Goal: Task Accomplishment & Management: Use online tool/utility

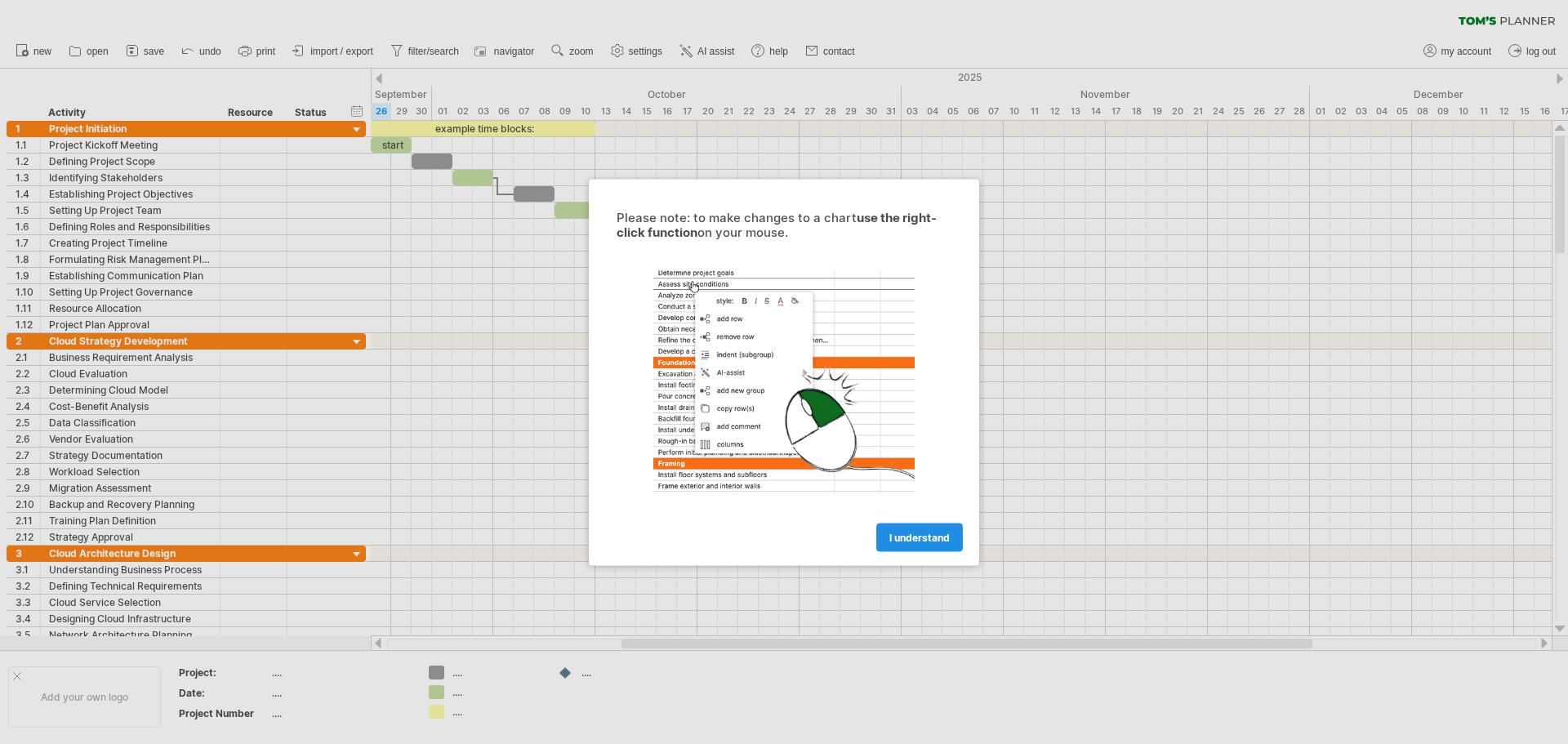
click at [918, 533] on span "I understand" at bounding box center [920, 537] width 61 height 13
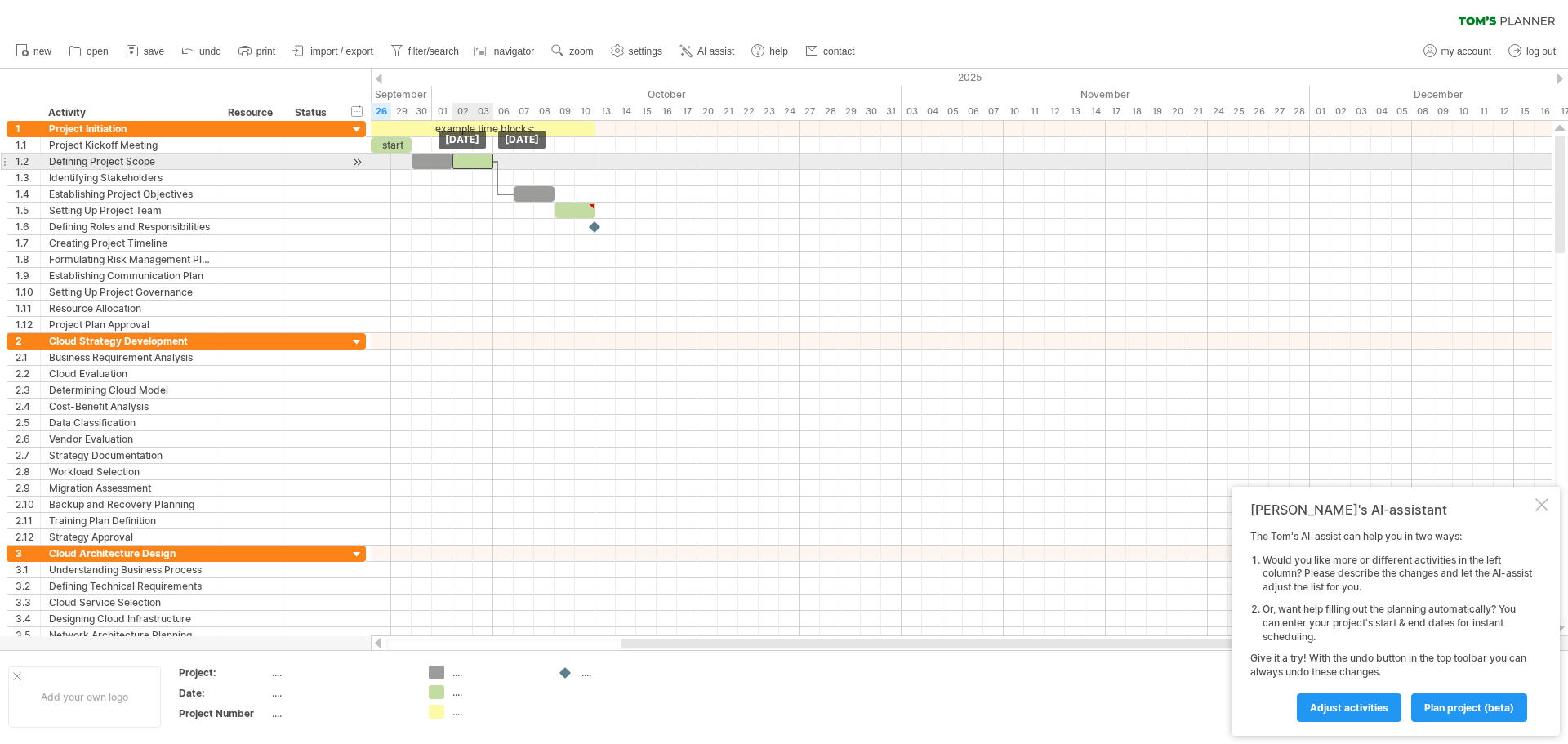
drag, startPoint x: 472, startPoint y: 178, endPoint x: 472, endPoint y: 160, distance: 18.0
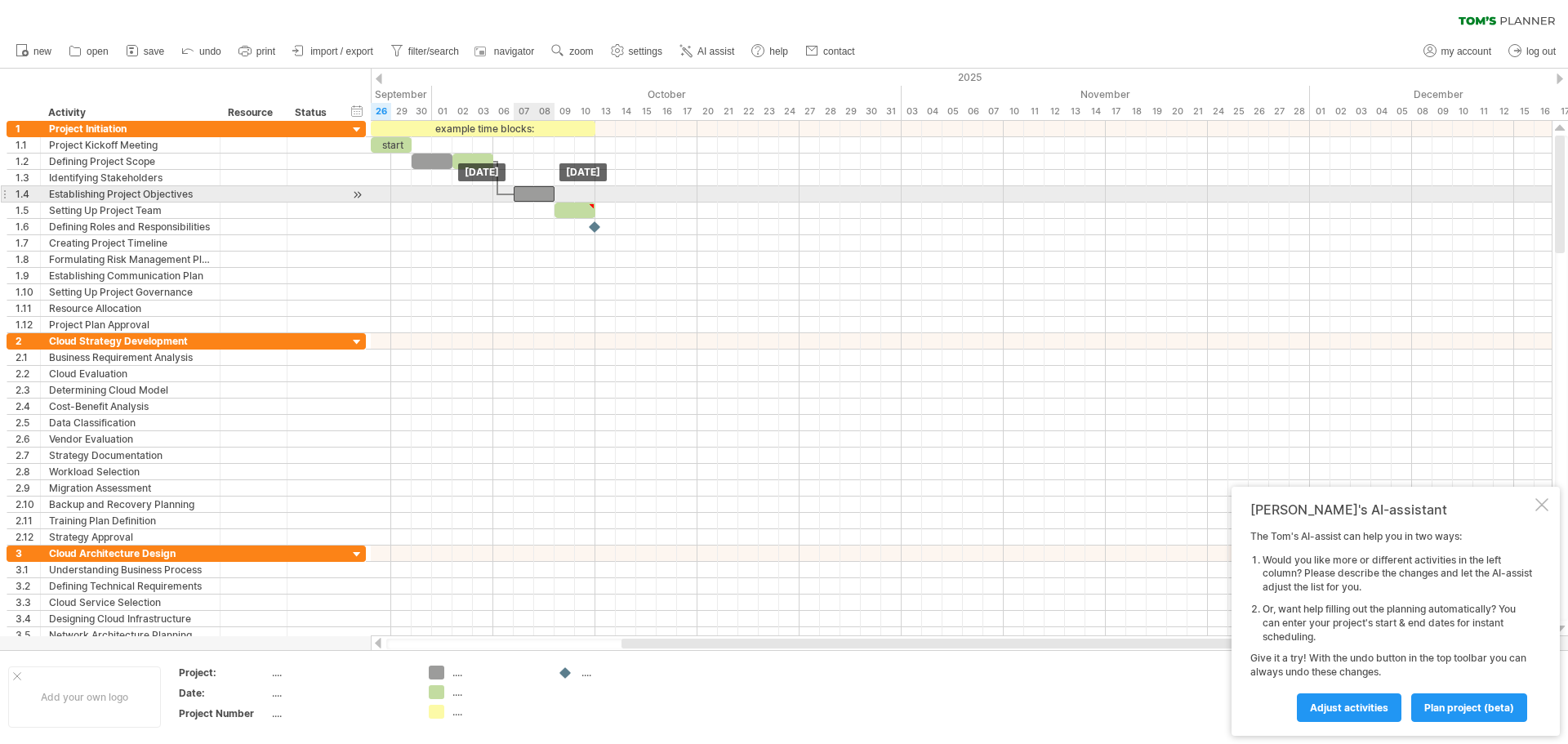
click at [532, 196] on div at bounding box center [534, 194] width 40 height 15
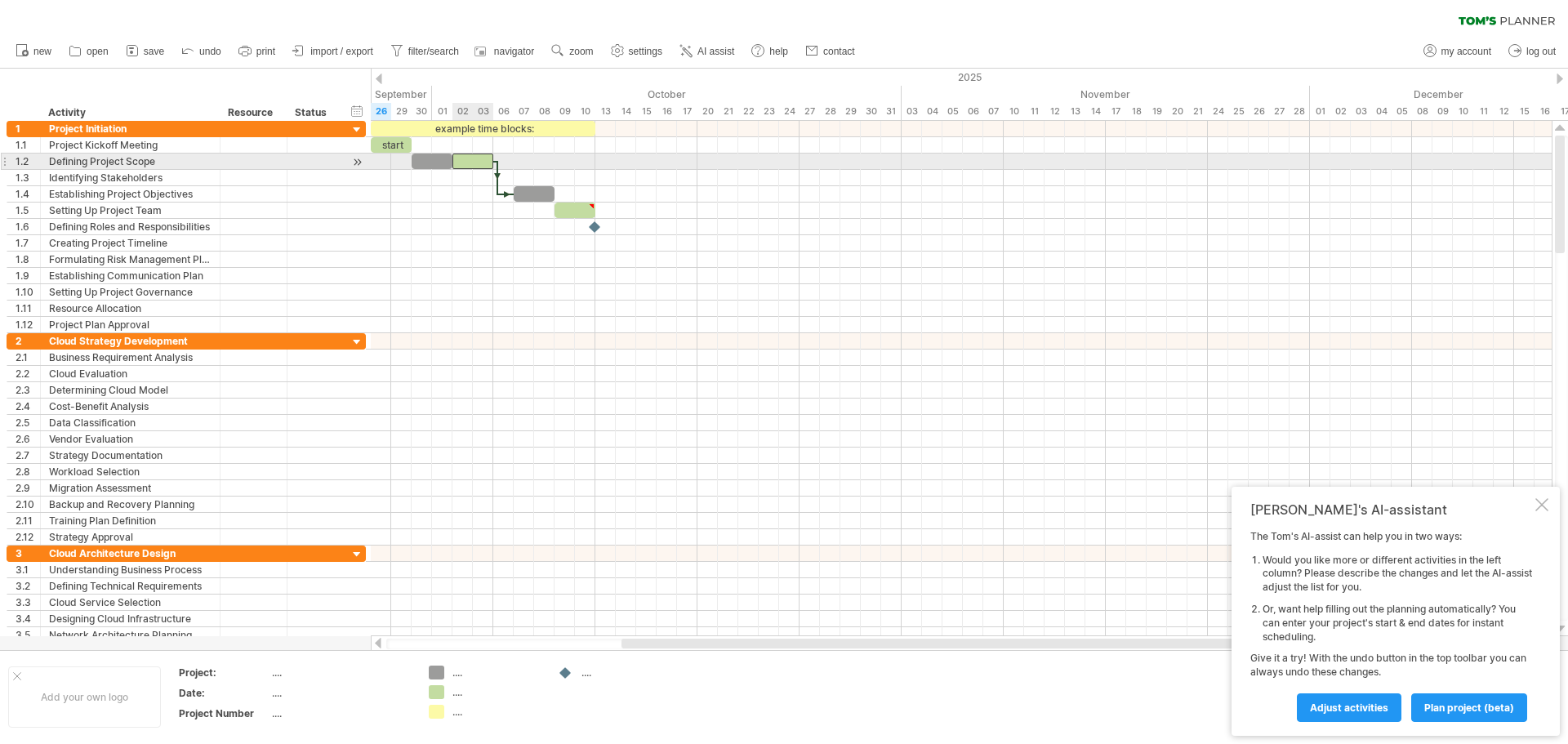
click at [479, 162] on div at bounding box center [472, 162] width 40 height 15
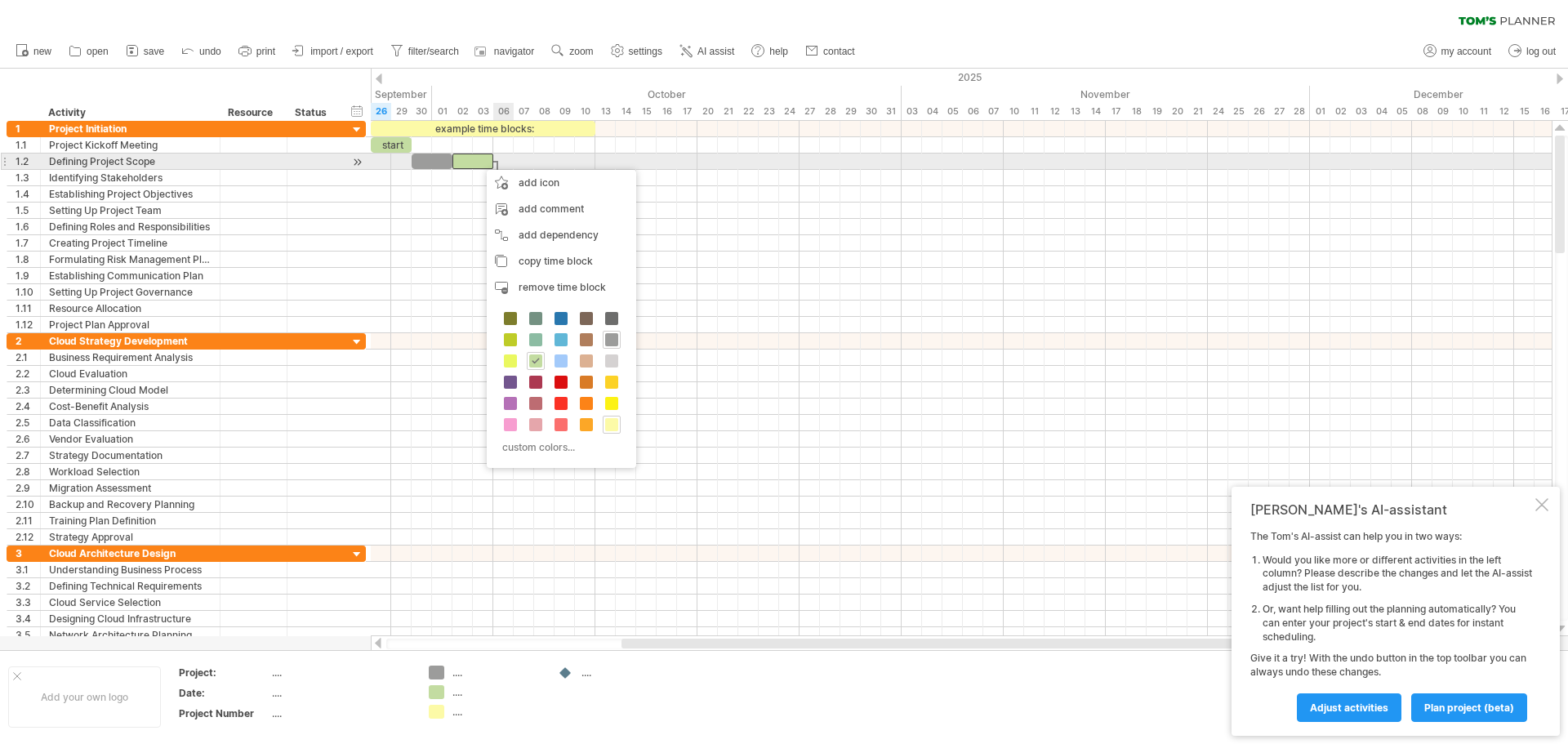
click at [500, 164] on div at bounding box center [961, 162] width 1181 height 16
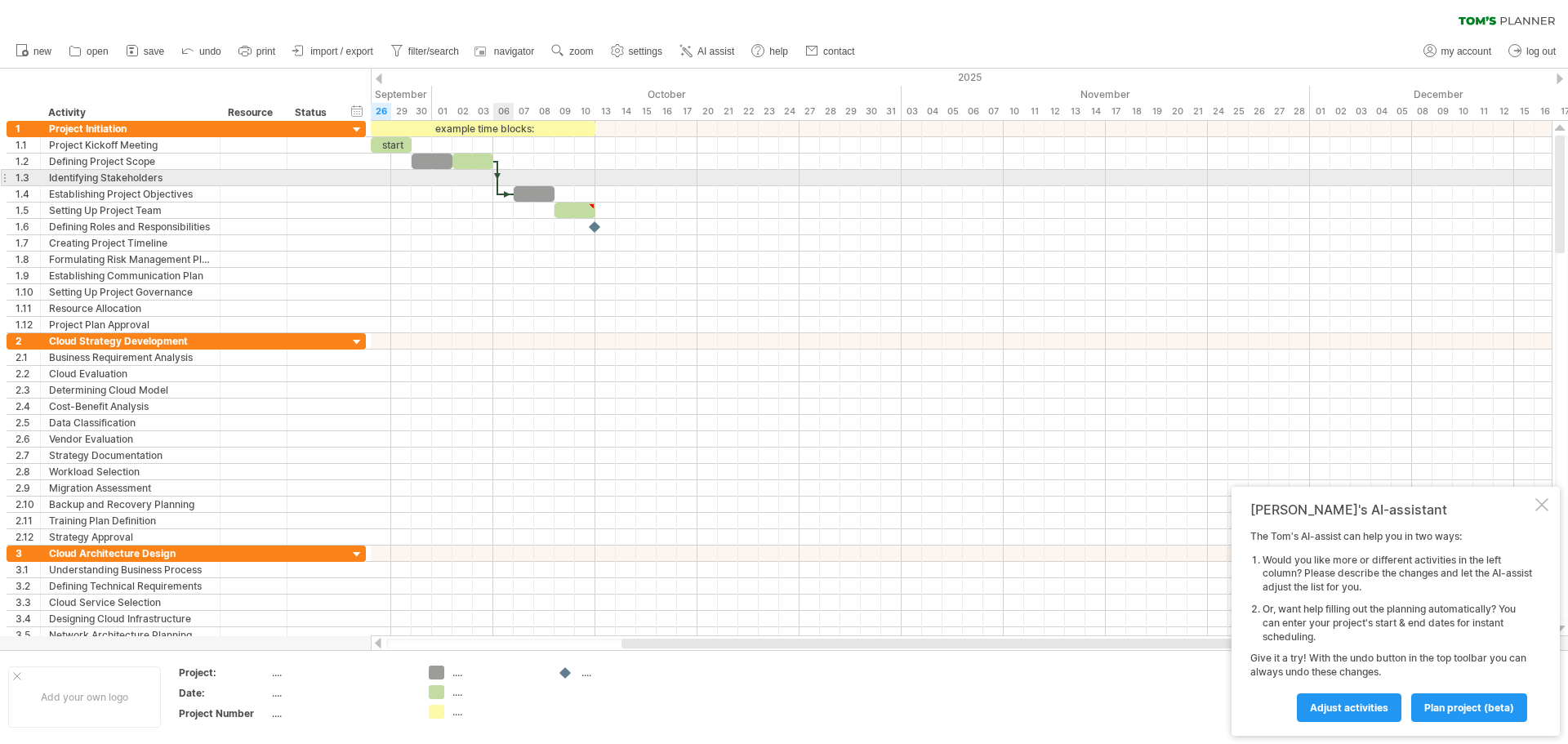
click at [496, 170] on div at bounding box center [496, 178] width 5 height 35
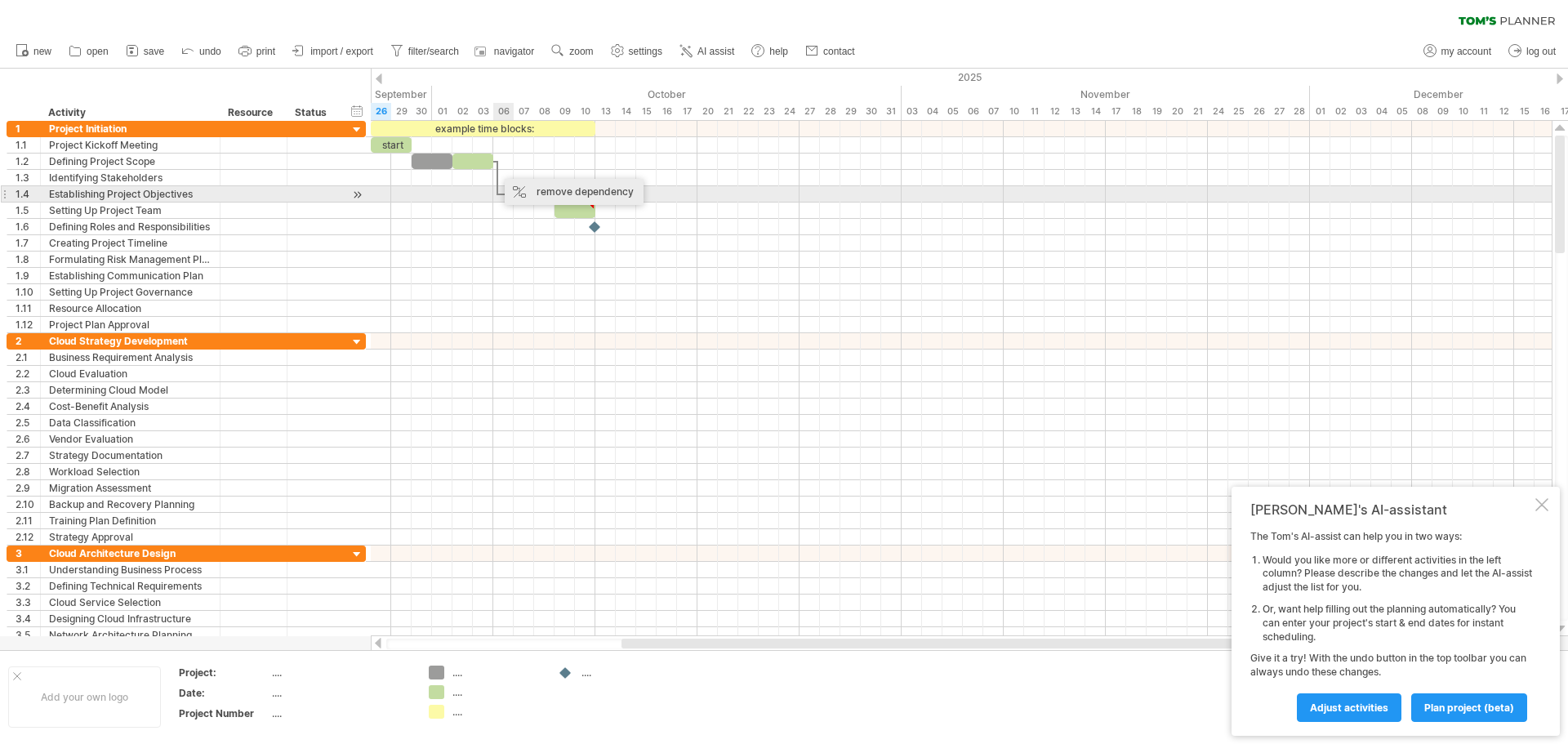
click at [532, 192] on div "remove dependency" at bounding box center [574, 192] width 139 height 26
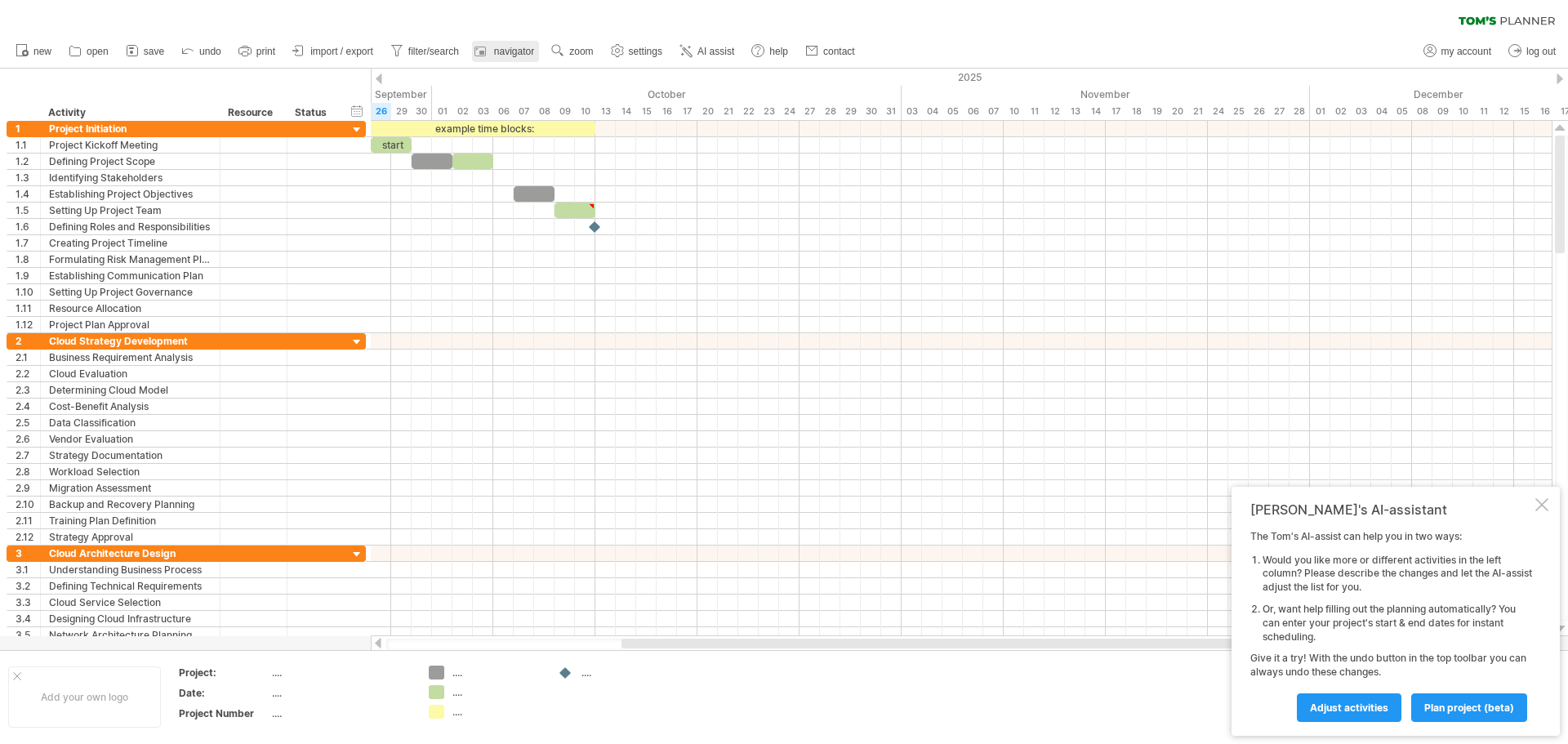
click at [490, 51] on div at bounding box center [482, 51] width 16 height 16
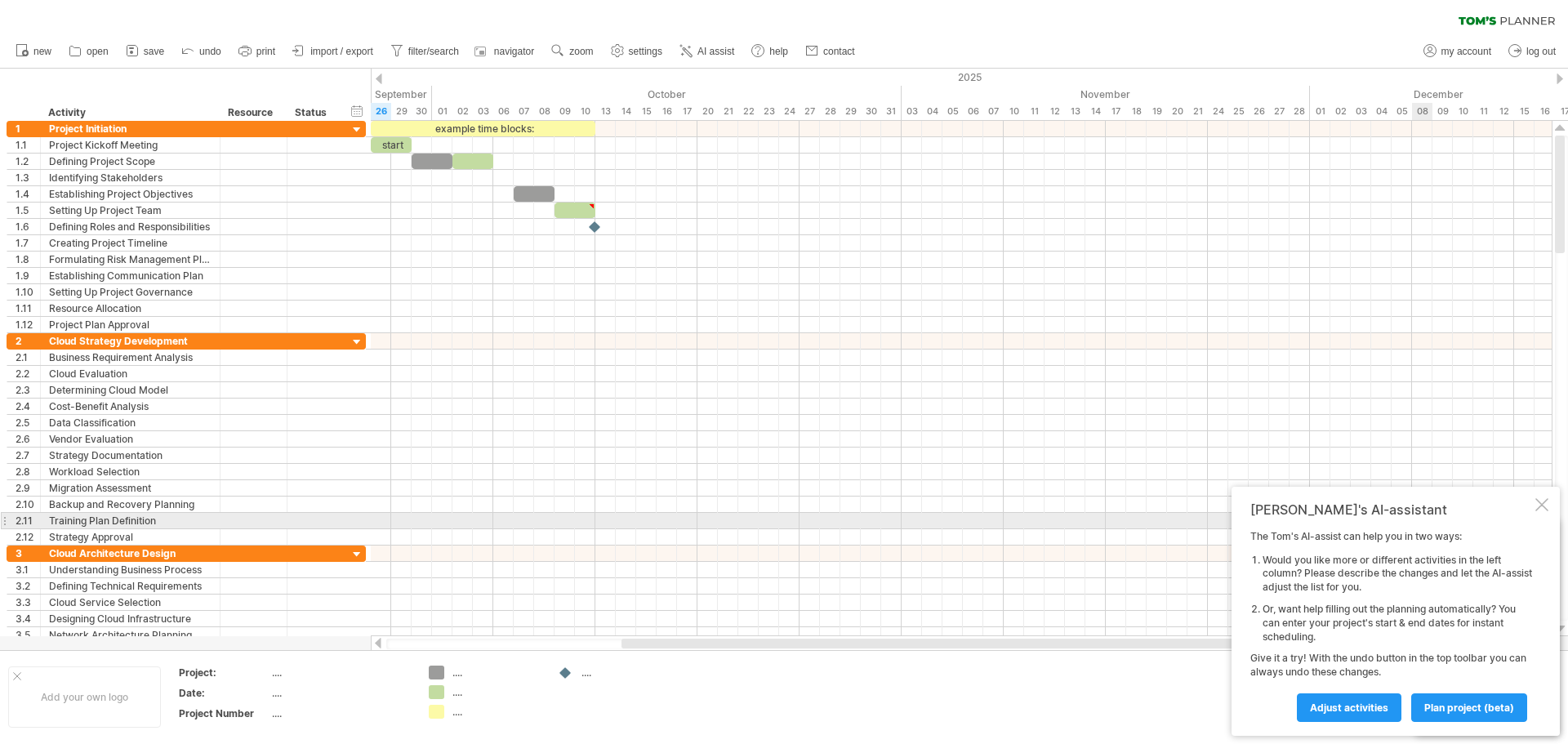
click at [1538, 504] on div at bounding box center [1542, 505] width 13 height 13
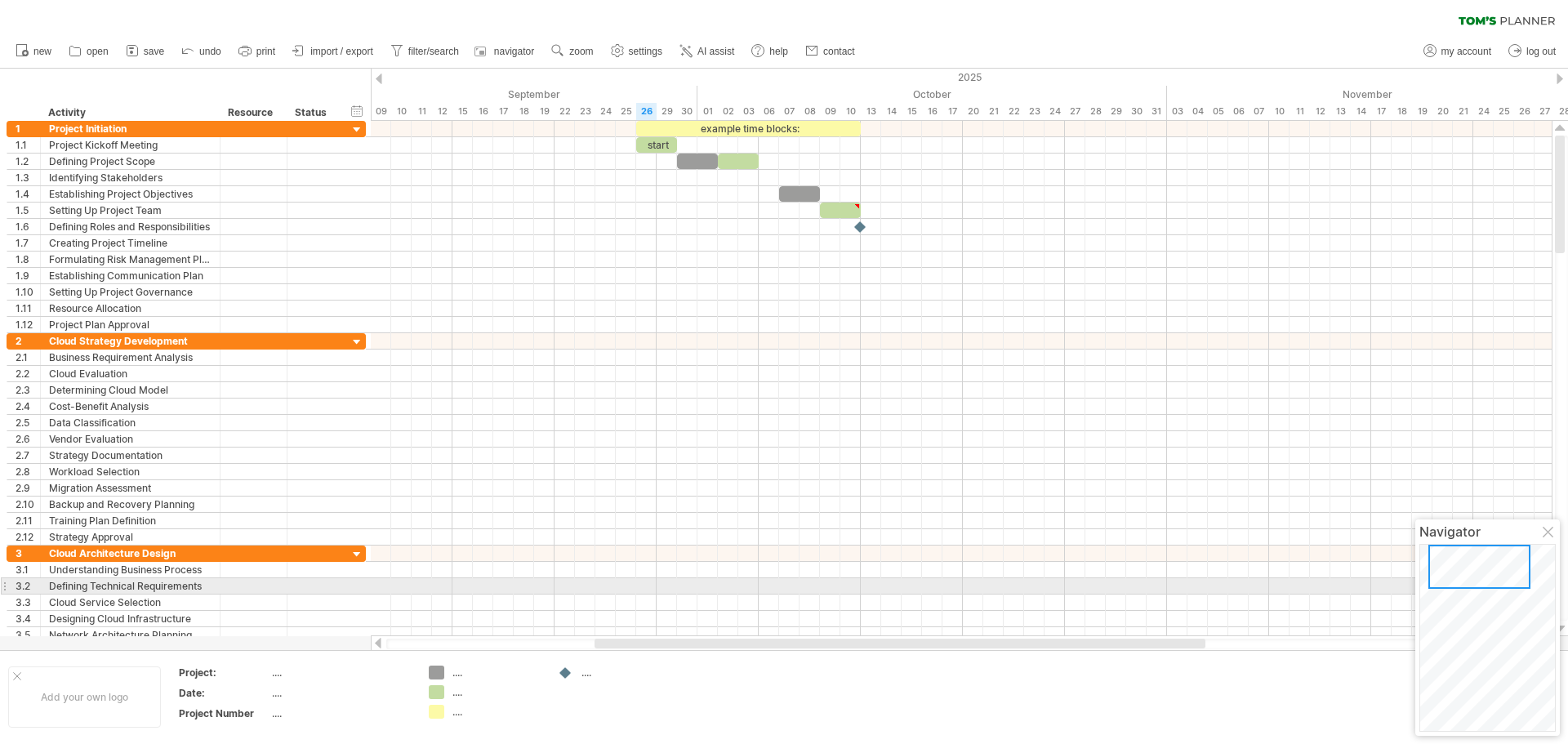
drag, startPoint x: 1469, startPoint y: 614, endPoint x: 1500, endPoint y: 542, distance: 78.4
click at [1477, 555] on div at bounding box center [1479, 567] width 102 height 44
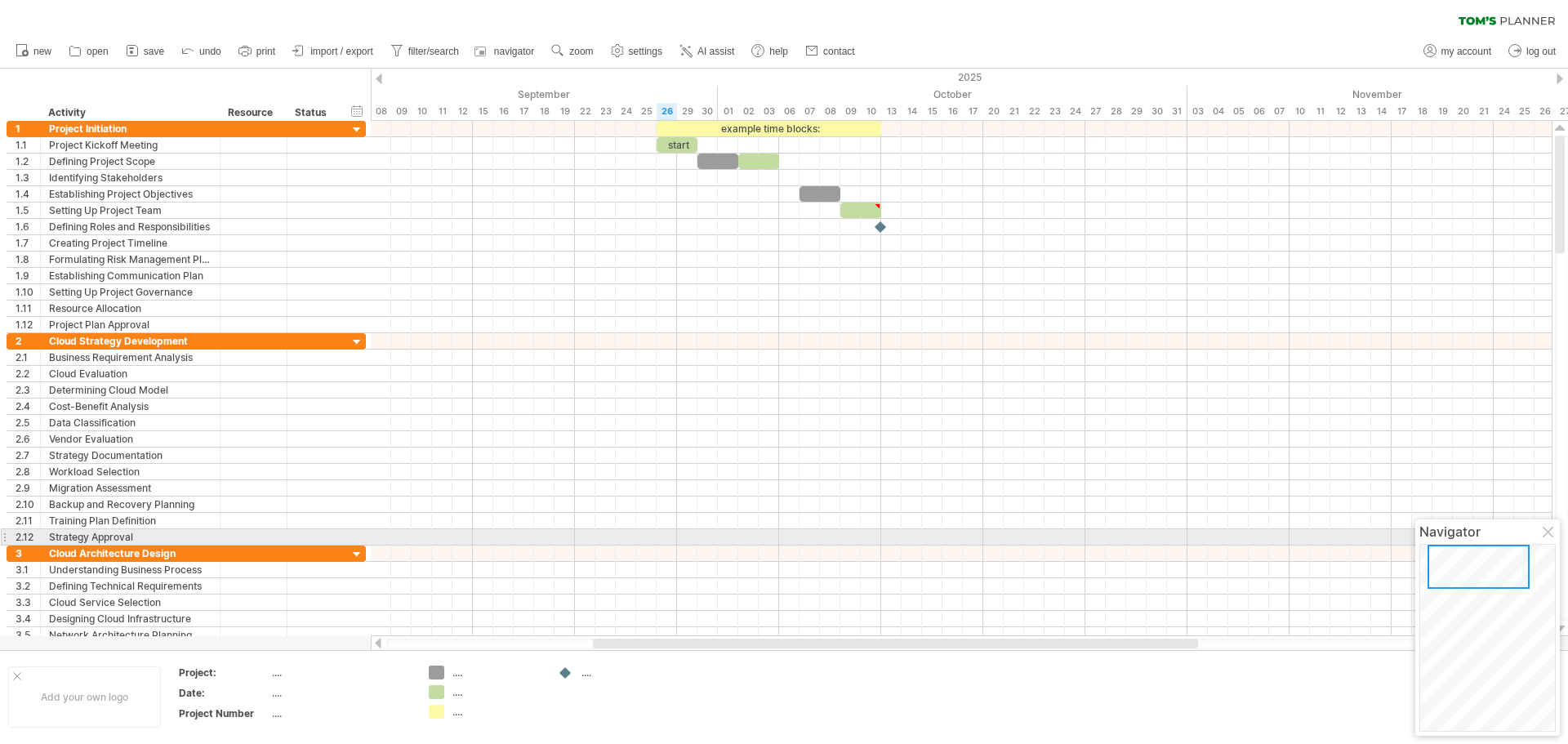
click at [1550, 533] on div at bounding box center [1550, 534] width 13 height 13
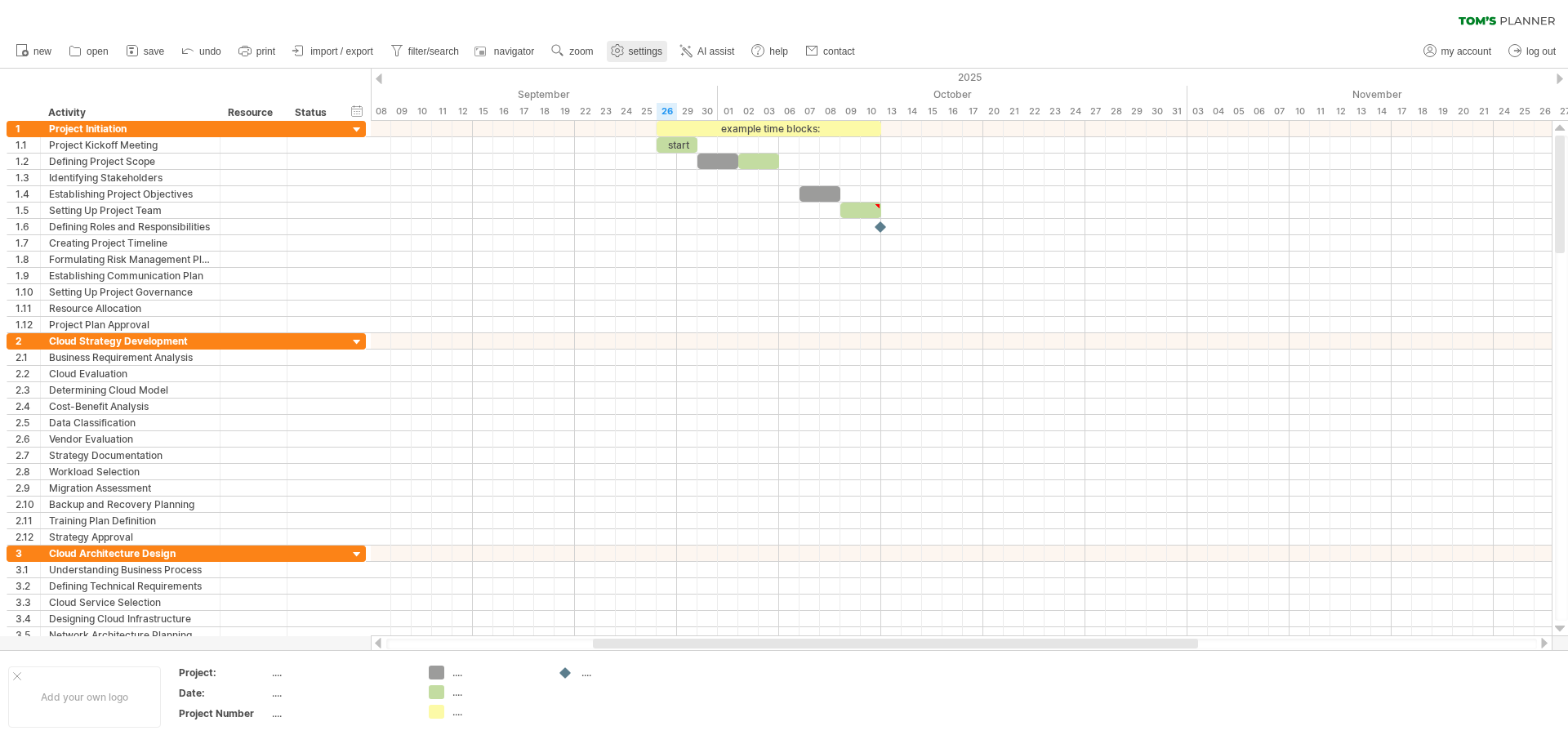
click at [636, 45] on link "settings" at bounding box center [637, 51] width 61 height 21
select select "*"
select select "**"
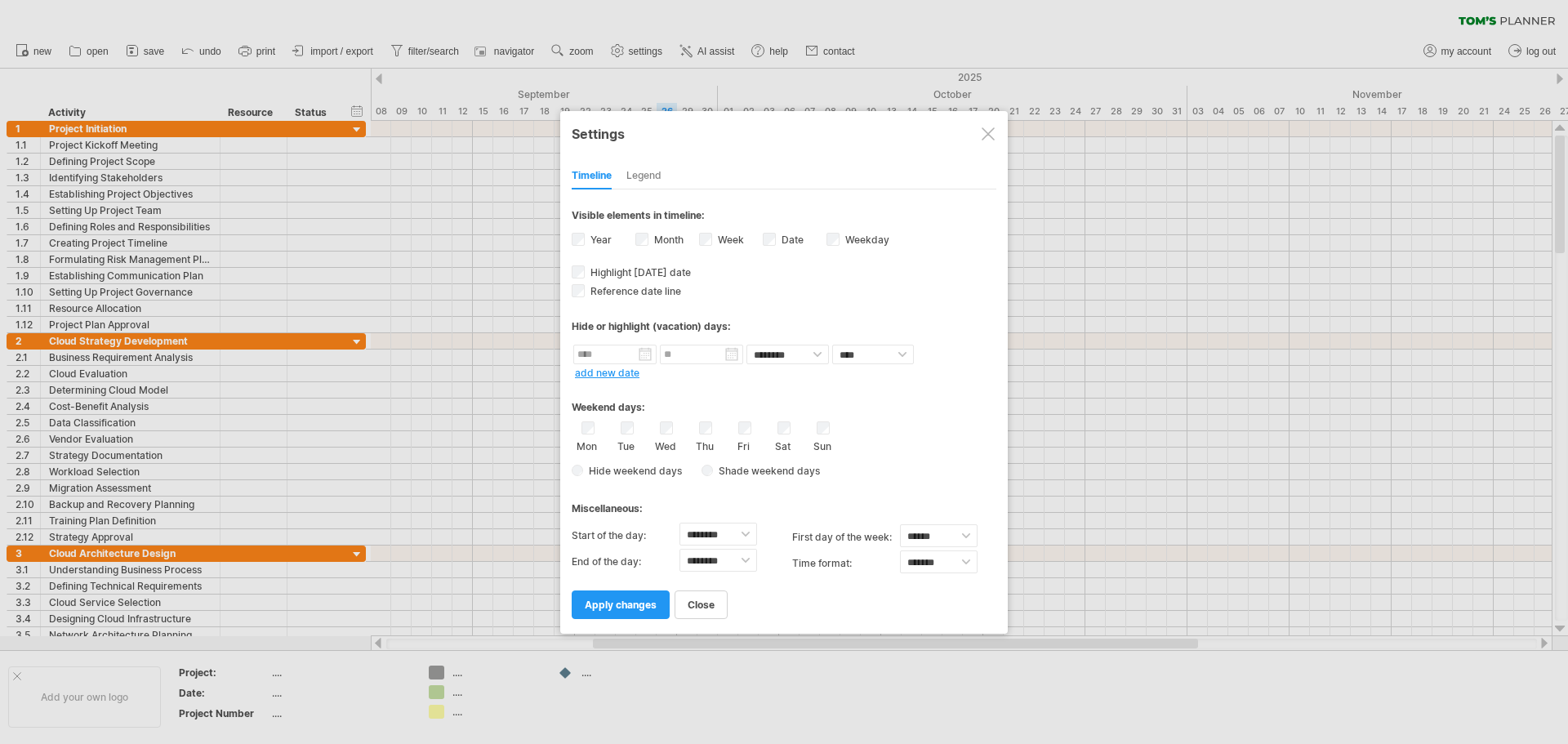
click at [986, 139] on div at bounding box center [989, 134] width 13 height 13
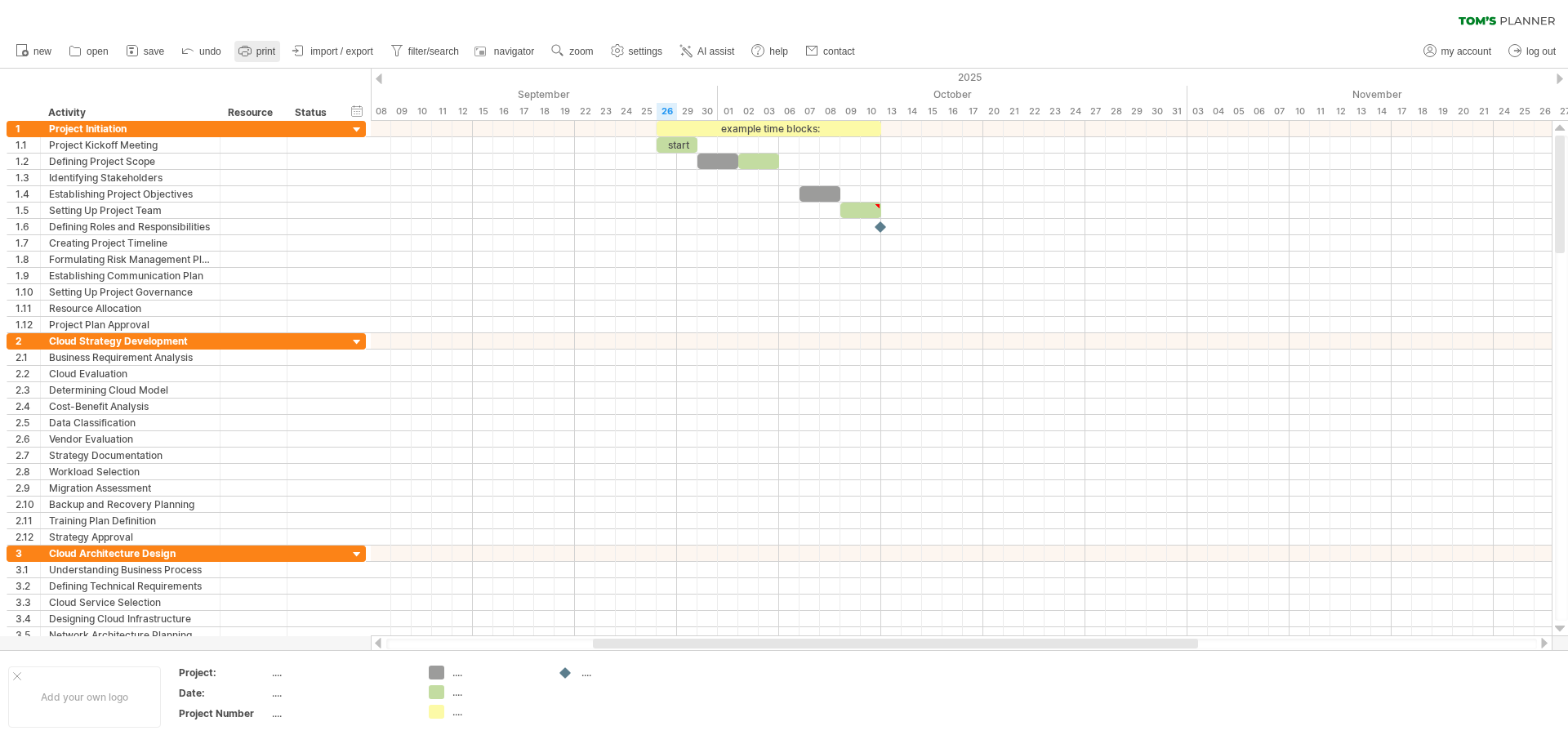
click at [260, 47] on span "print" at bounding box center [266, 52] width 19 height 12
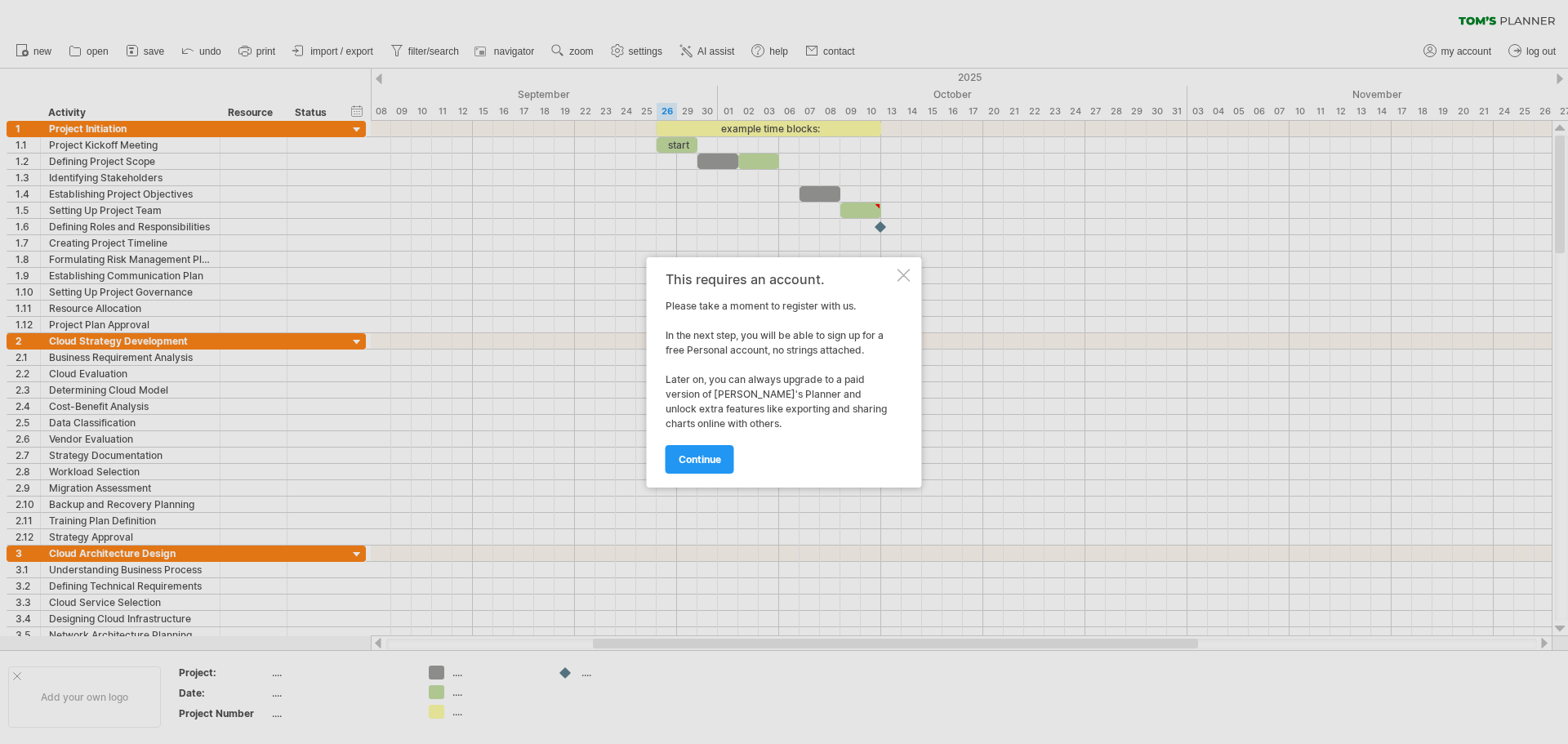
click at [899, 278] on div at bounding box center [904, 275] width 13 height 13
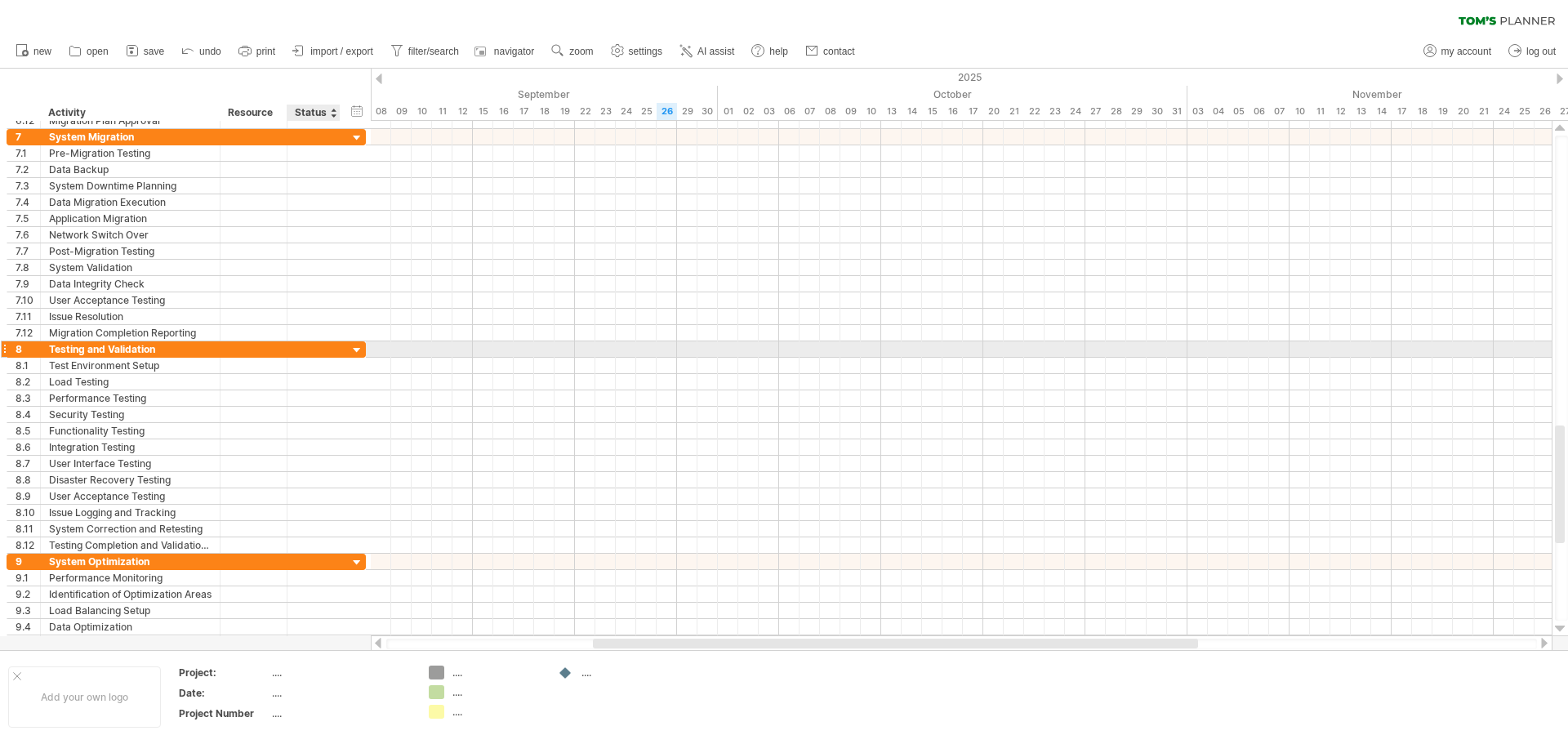
click at [360, 354] on div at bounding box center [357, 351] width 15 height 15
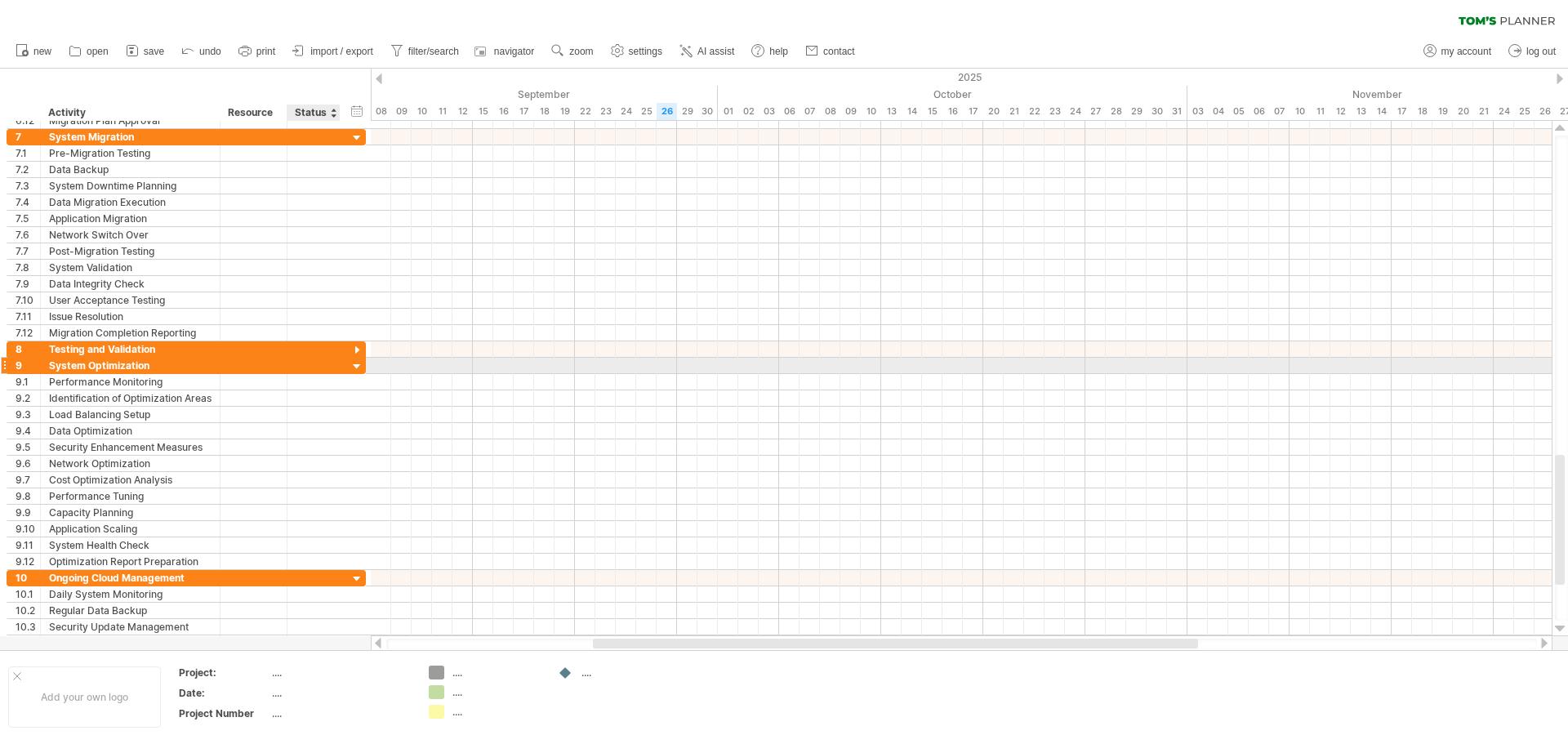
click at [360, 366] on div at bounding box center [357, 368] width 15 height 15
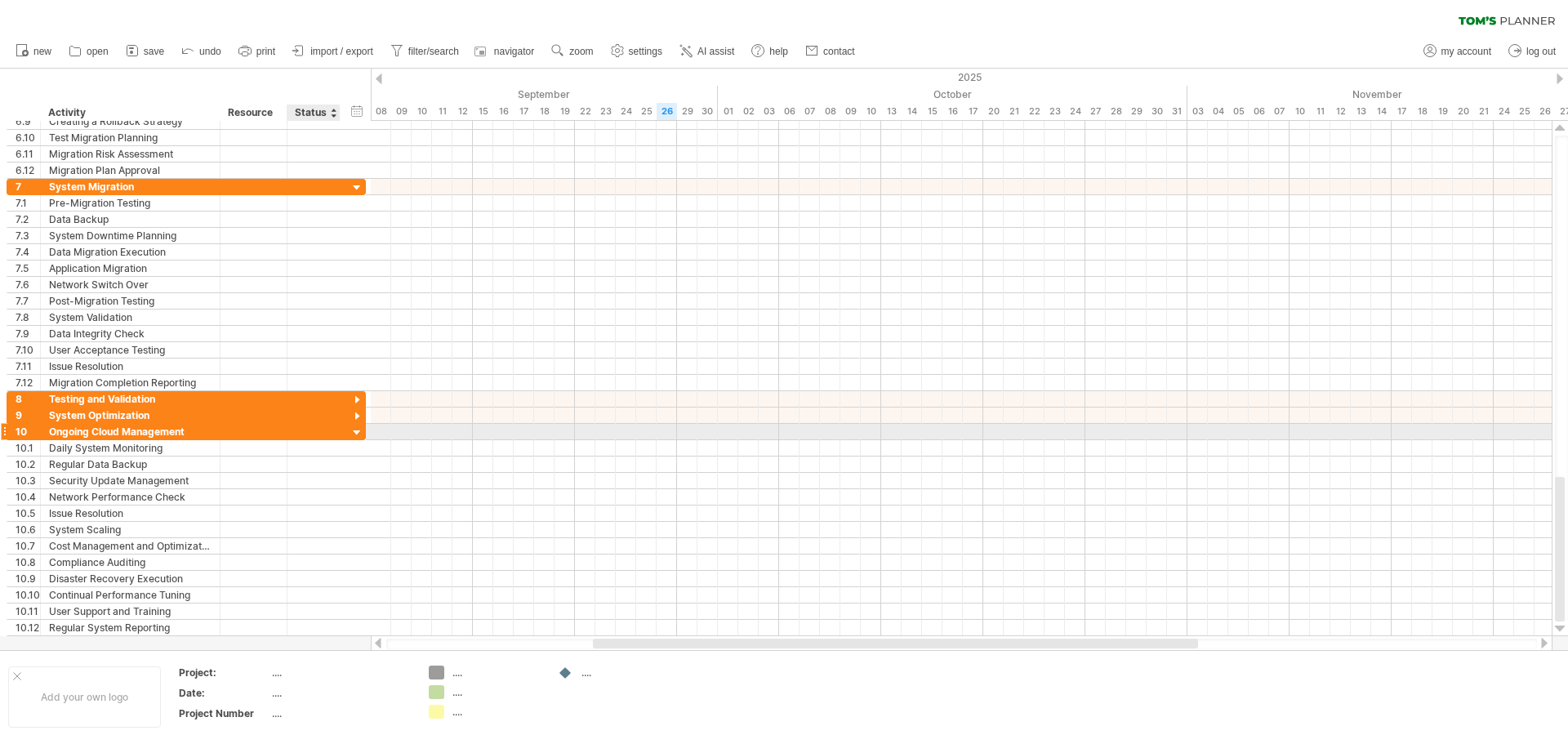
click at [359, 431] on div at bounding box center [357, 433] width 15 height 15
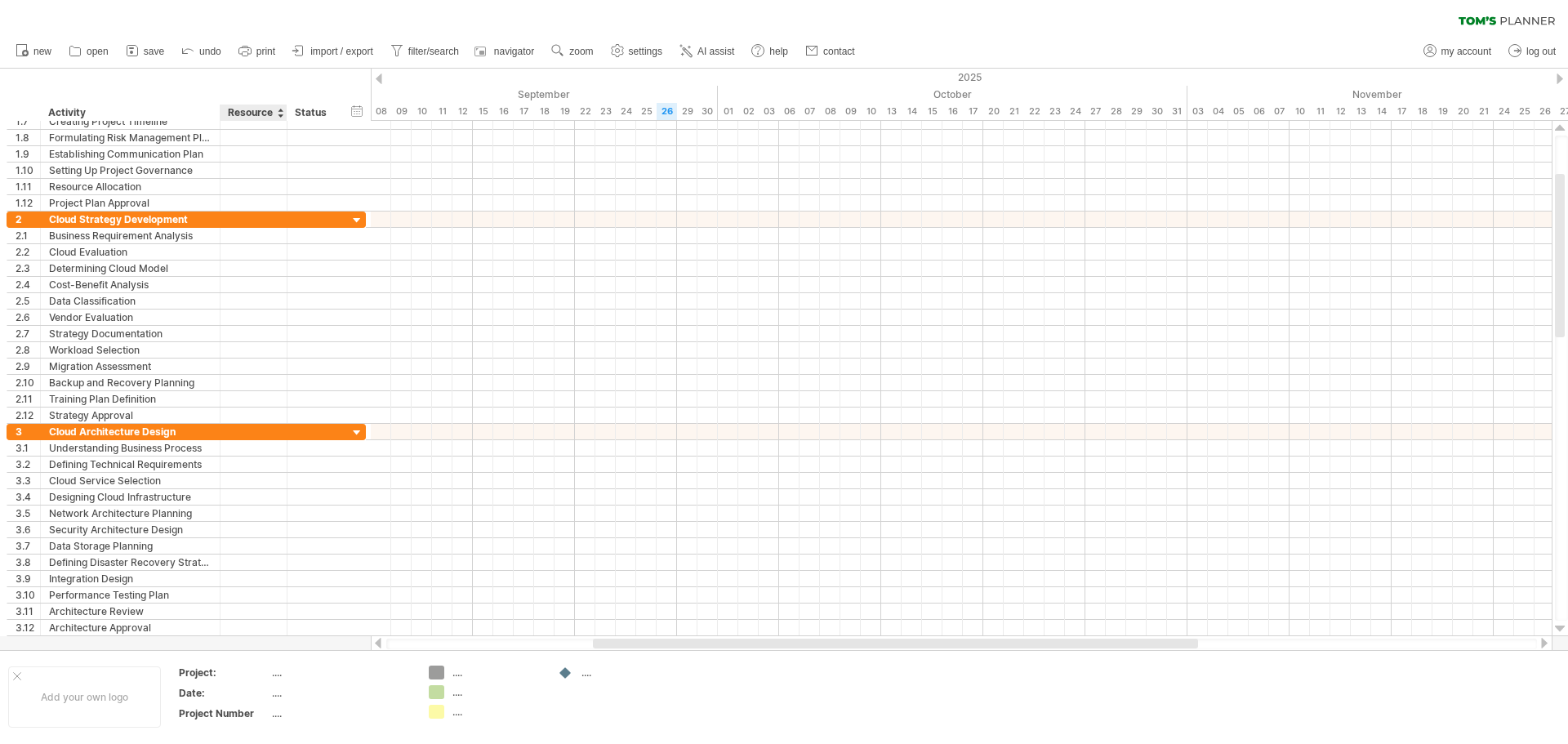
click at [249, 106] on div "Resource" at bounding box center [253, 113] width 50 height 16
click at [316, 112] on div "Status" at bounding box center [312, 113] width 36 height 16
